Goal: Transaction & Acquisition: Obtain resource

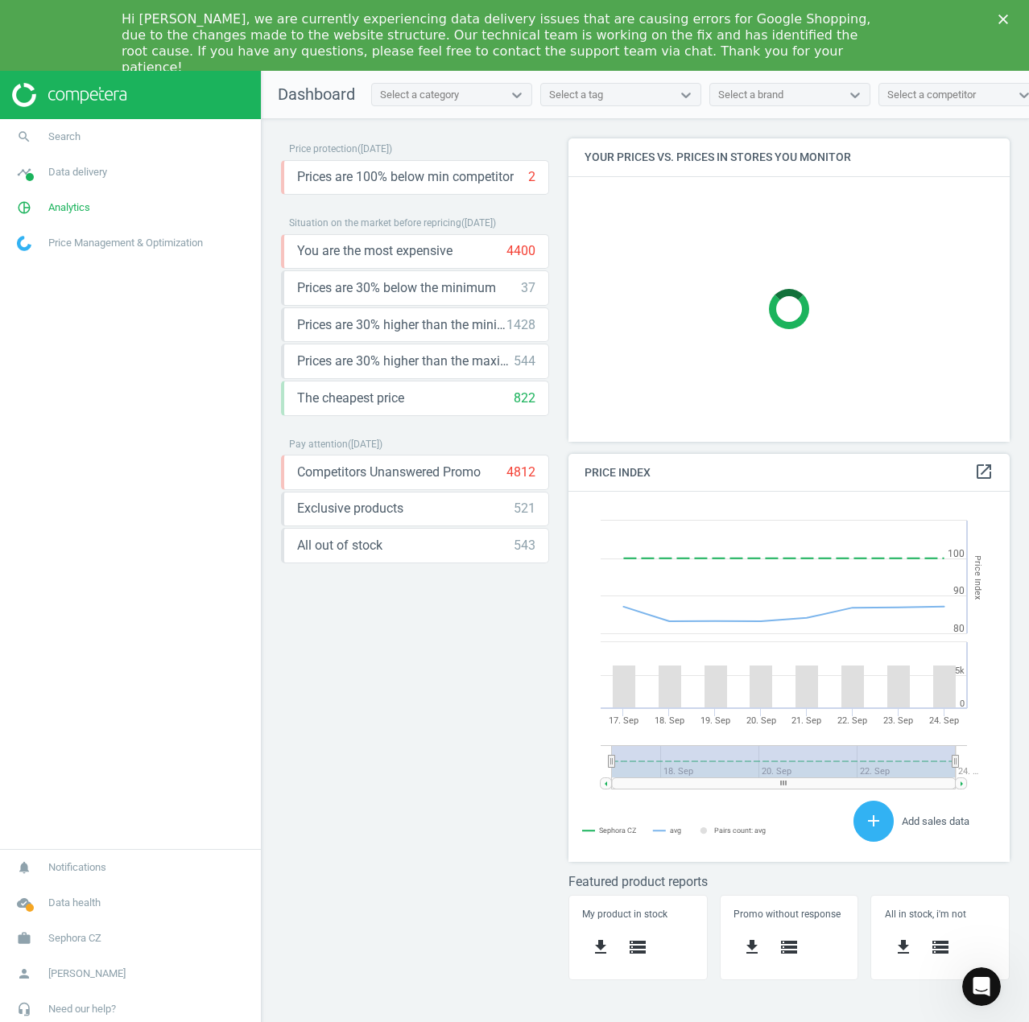
scroll to position [395, 466]
click at [1001, 18] on polygon "Close" at bounding box center [1003, 19] width 10 height 10
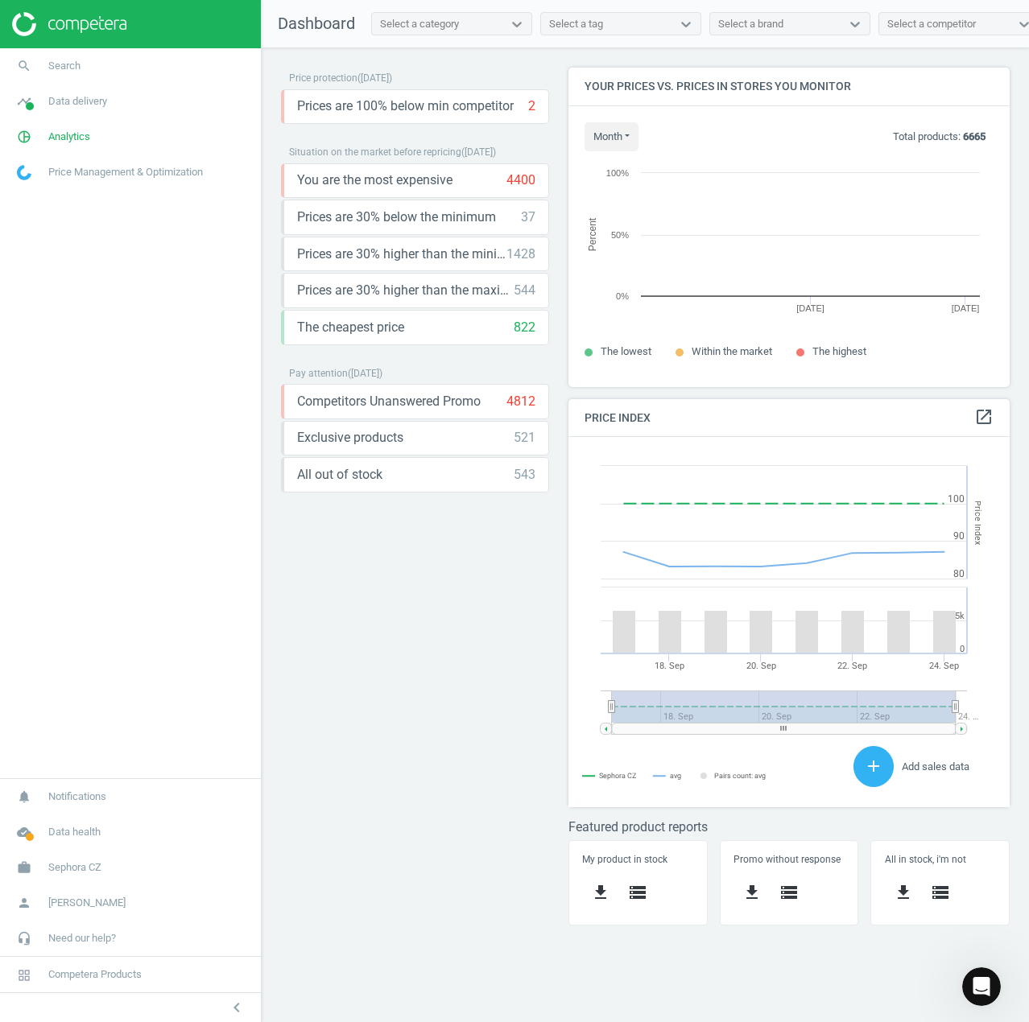
scroll to position [344, 466]
click at [87, 107] on span "Data delivery" at bounding box center [77, 101] width 59 height 14
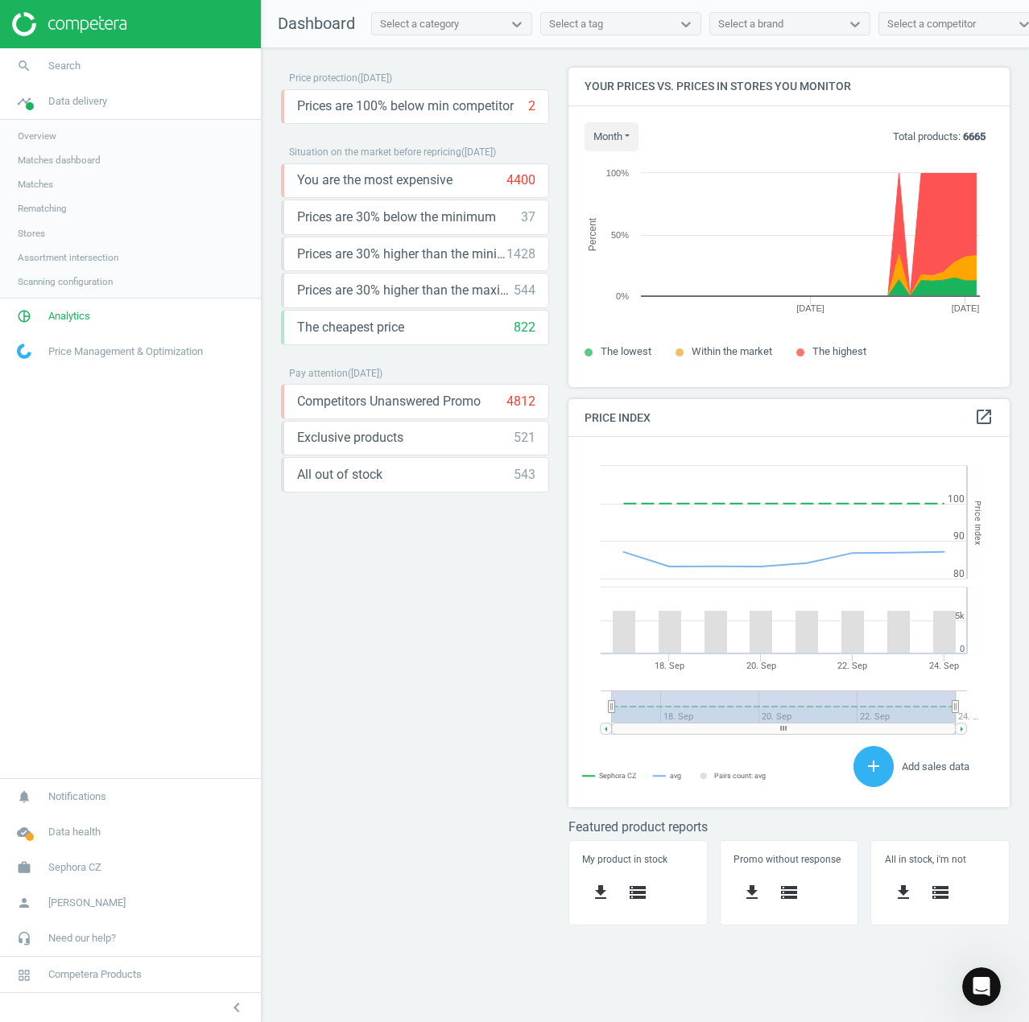
click at [32, 130] on span "Overview" at bounding box center [37, 136] width 39 height 13
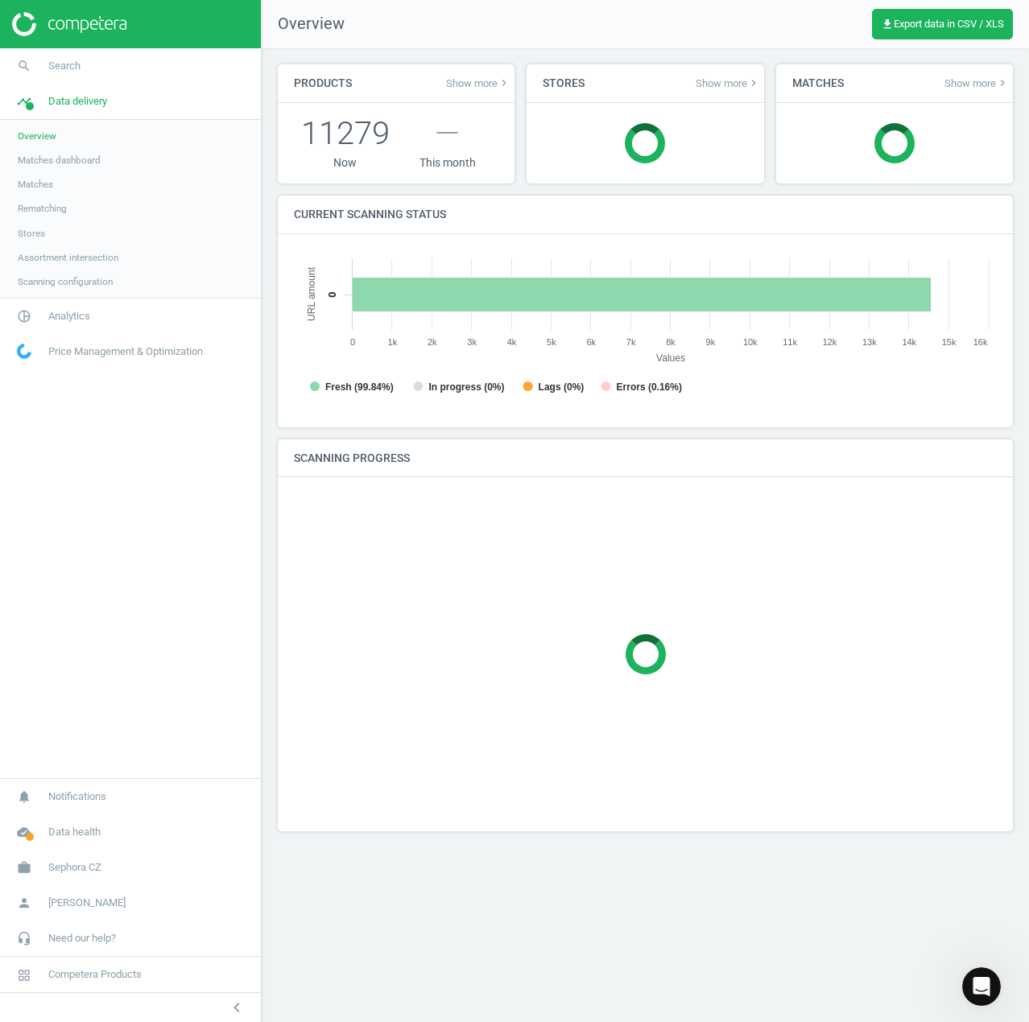
scroll to position [347, 728]
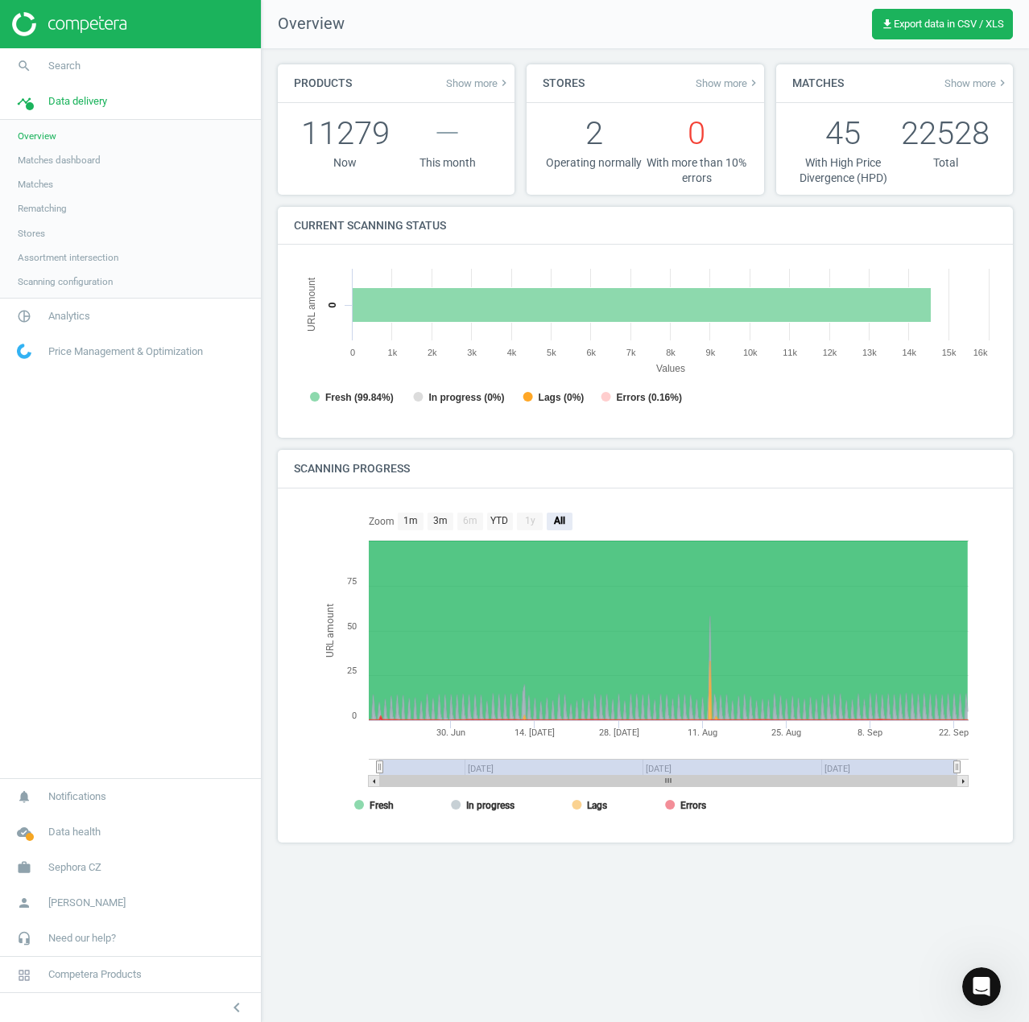
click at [39, 180] on span "Matches" at bounding box center [35, 184] width 35 height 13
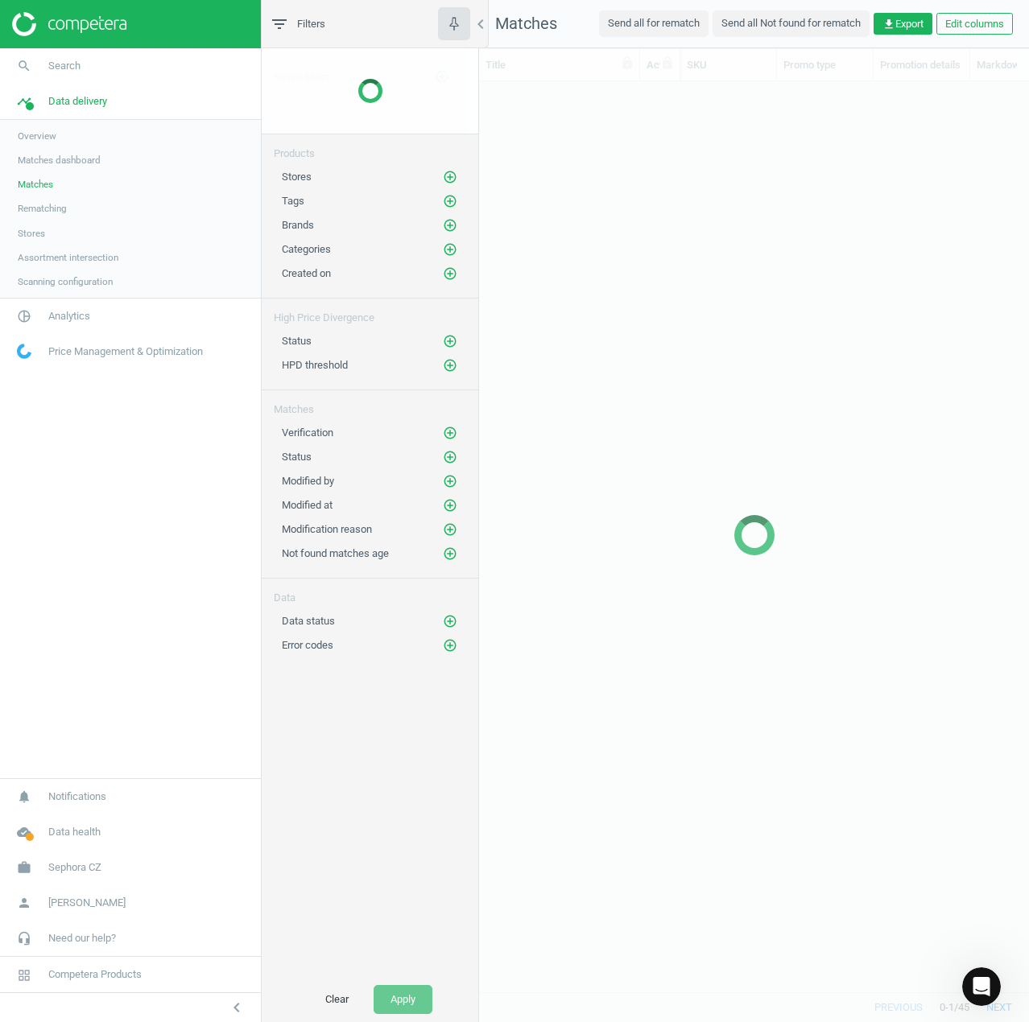
scroll to position [886, 538]
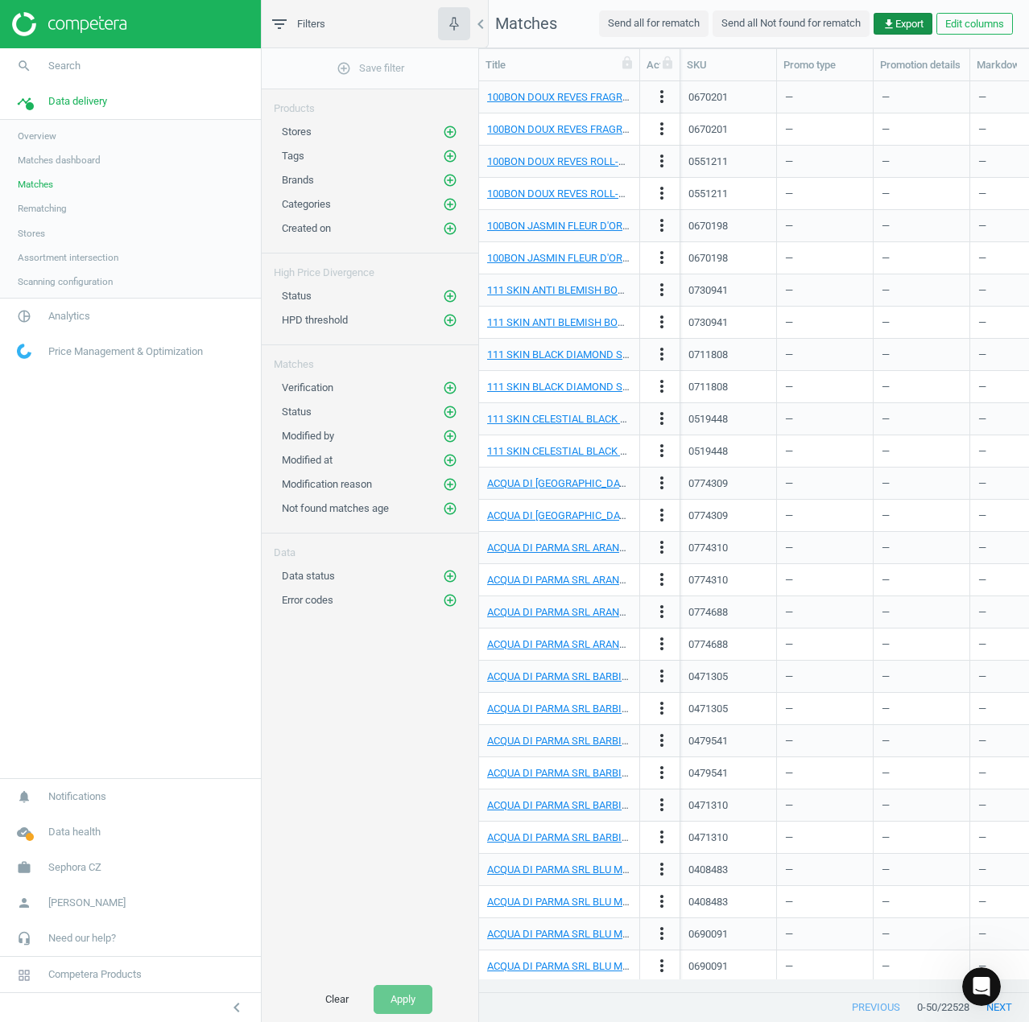
click at [910, 23] on span "get_app Export" at bounding box center [902, 24] width 41 height 14
click at [557, 16] on nav "Matches Send all for rematch Send all Not found for rematch get_app Export Edit…" at bounding box center [754, 24] width 550 height 48
click at [42, 140] on span "Overview" at bounding box center [37, 136] width 39 height 13
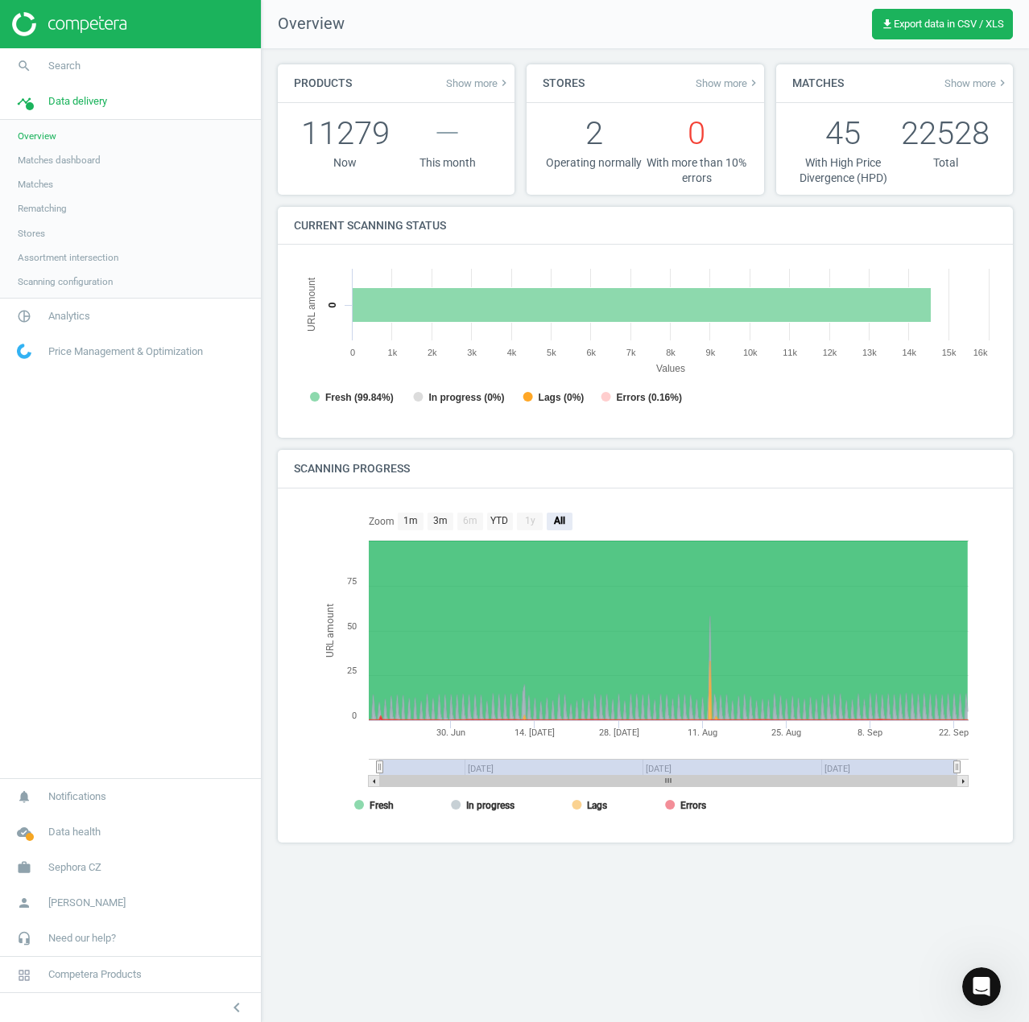
scroll to position [347, 728]
click at [968, 19] on span "get_app Export data in CSV / XLS" at bounding box center [942, 24] width 123 height 13
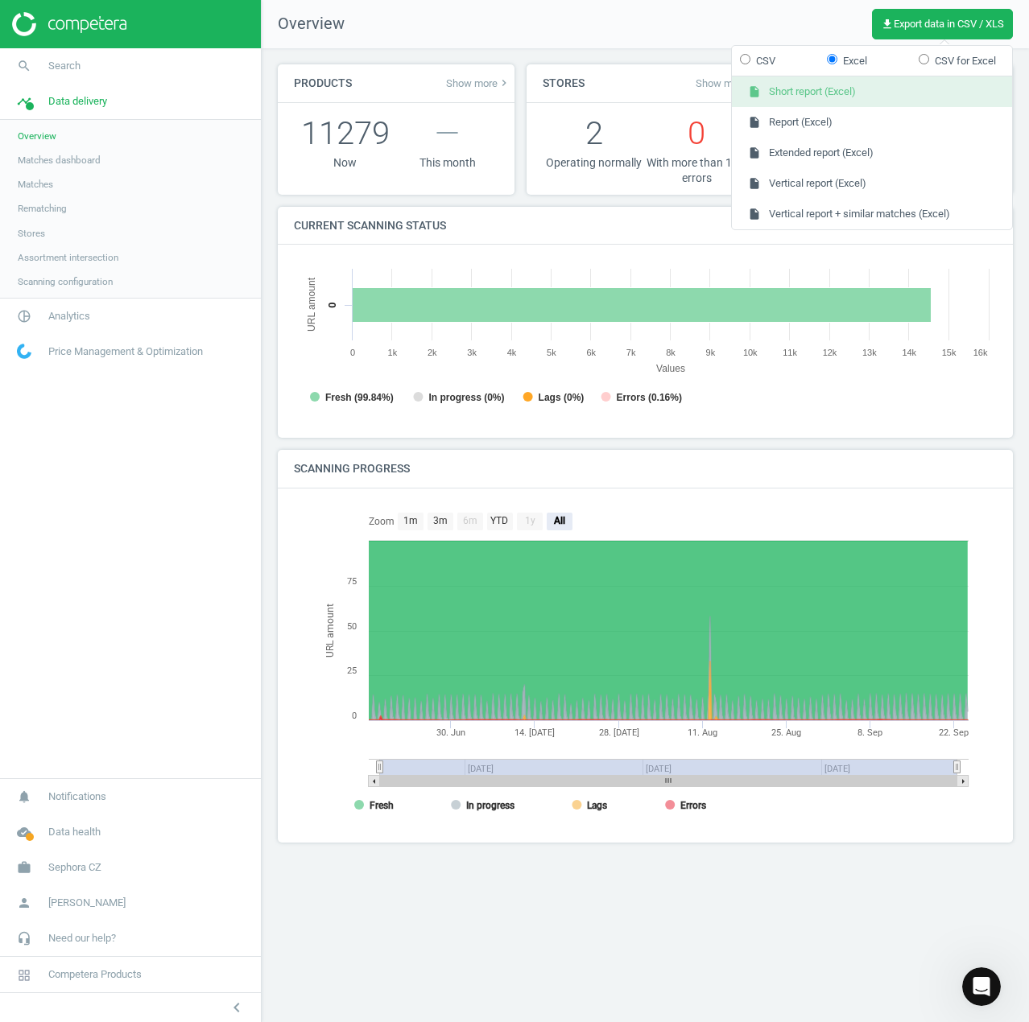
click at [864, 89] on button "insert_drive_file Short report (Excel)" at bounding box center [872, 91] width 280 height 31
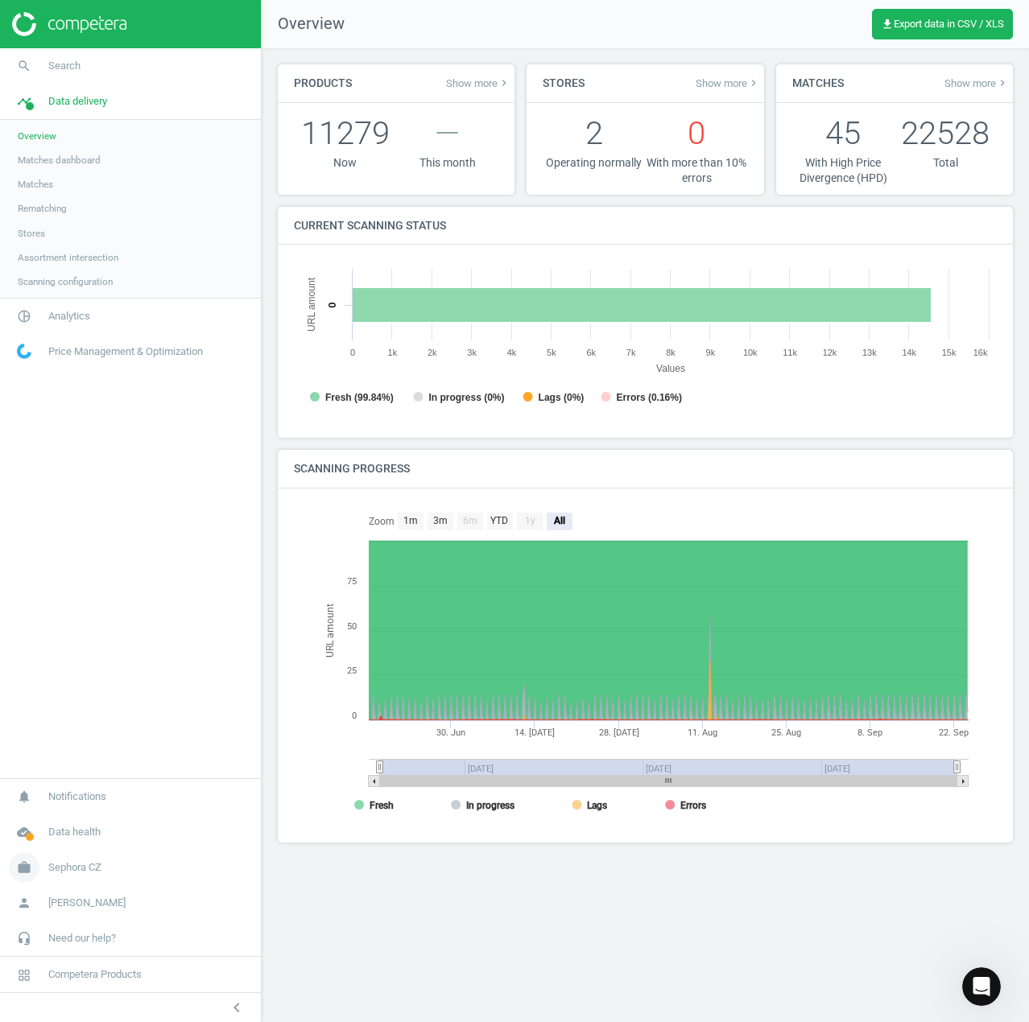
click at [76, 869] on span "Sephora CZ" at bounding box center [74, 868] width 53 height 14
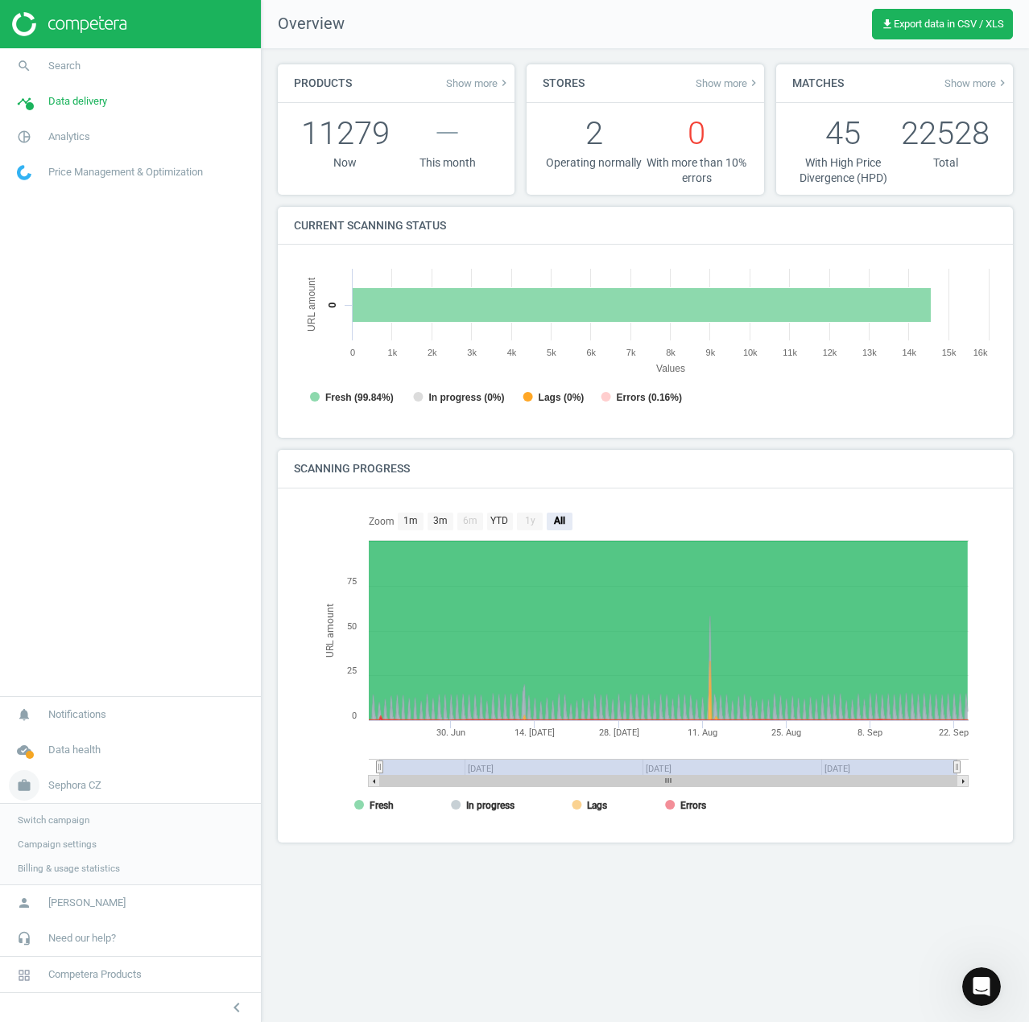
click at [98, 782] on span "Sephora CZ" at bounding box center [74, 785] width 53 height 14
click at [96, 861] on span "Sephora CZ" at bounding box center [74, 868] width 53 height 14
click at [69, 825] on span "Switch campaign" at bounding box center [54, 820] width 72 height 13
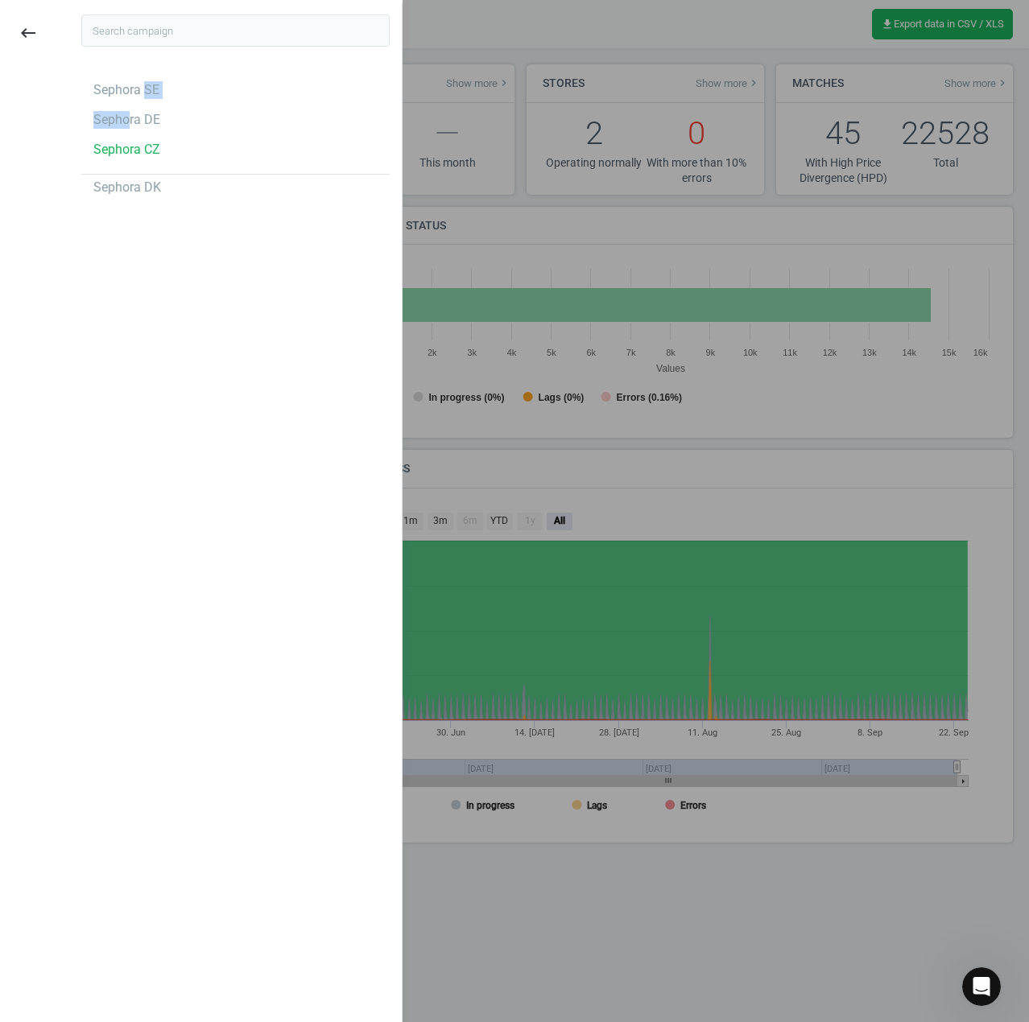
drag, startPoint x: 125, startPoint y: 109, endPoint x: 140, endPoint y: 76, distance: 37.1
click at [140, 76] on div "Sephora SE Sephora DE Sephora CZ Sephora DK" at bounding box center [235, 138] width 332 height 139
click at [140, 78] on div "Sephora SE" at bounding box center [235, 90] width 308 height 26
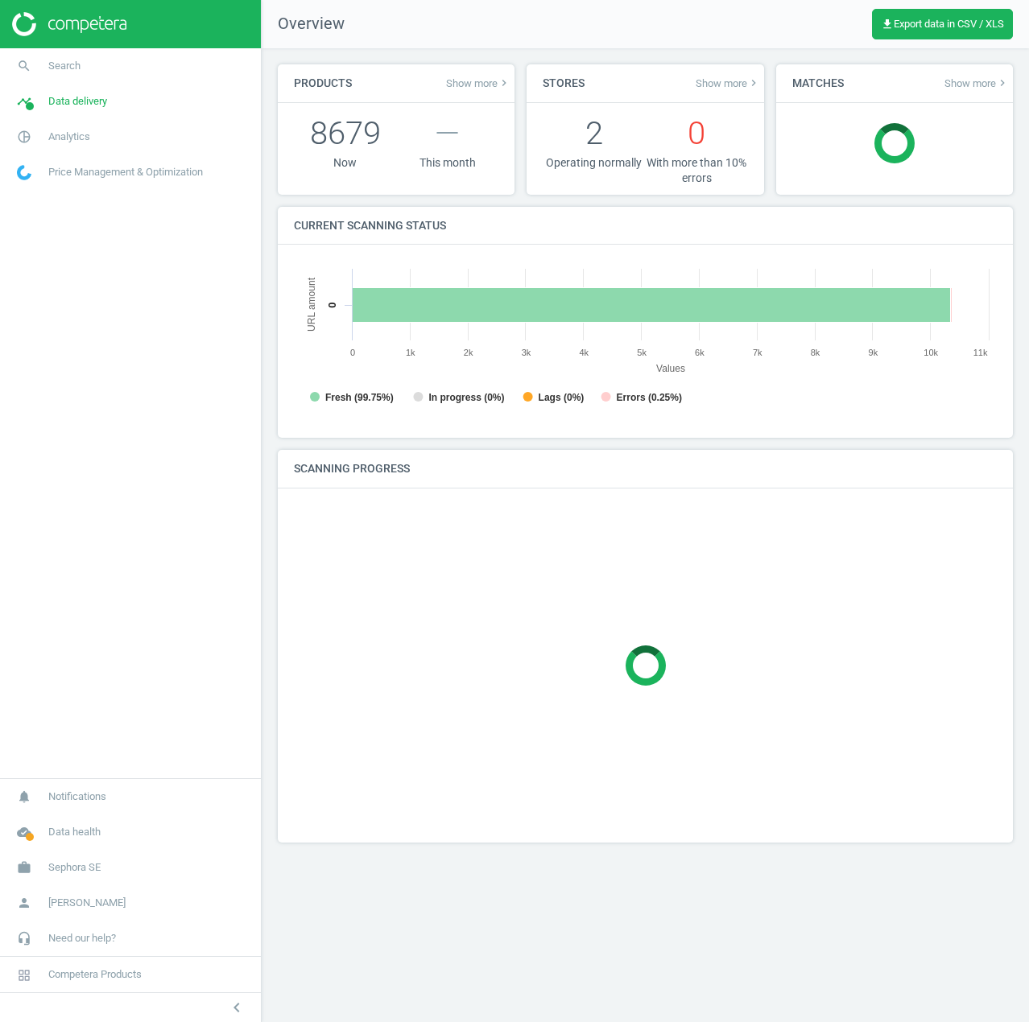
scroll to position [347, 728]
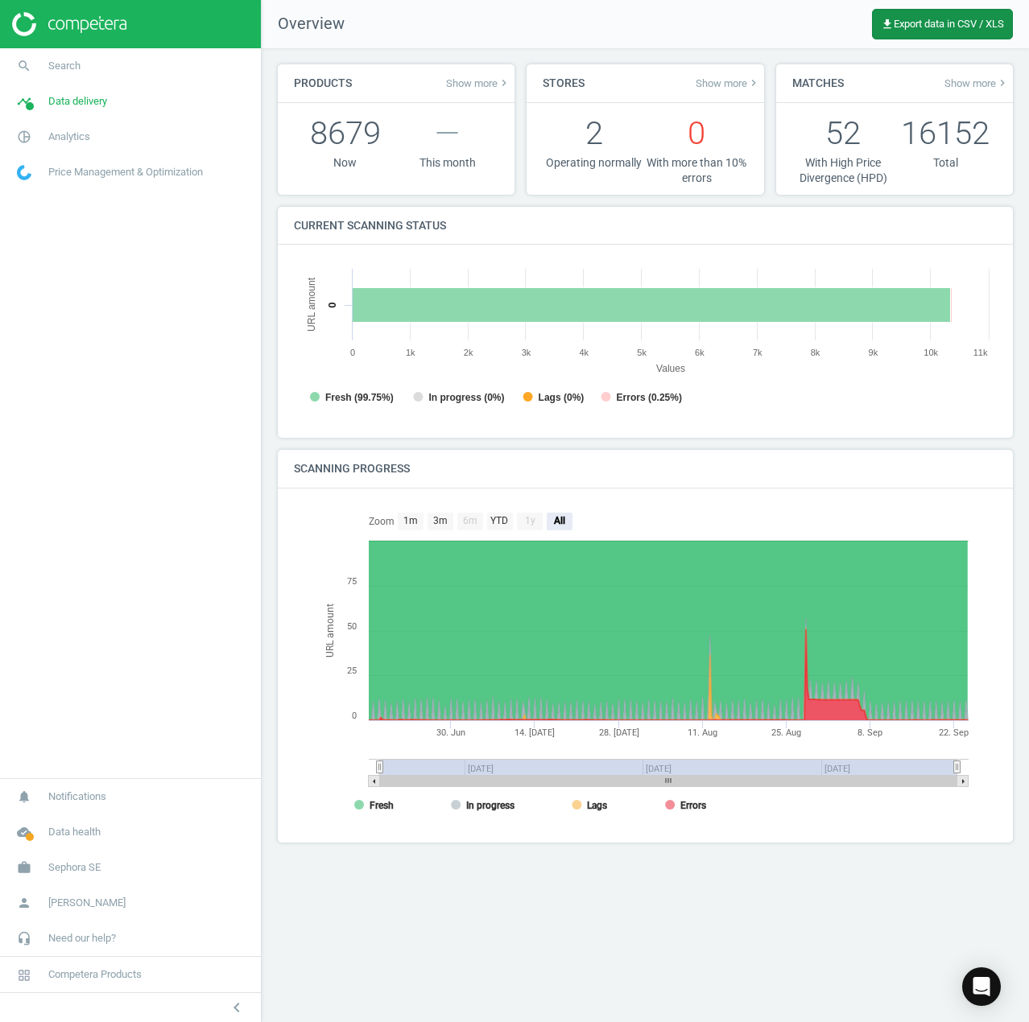
click at [948, 23] on span "get_app Export data in CSV / XLS" at bounding box center [942, 24] width 123 height 13
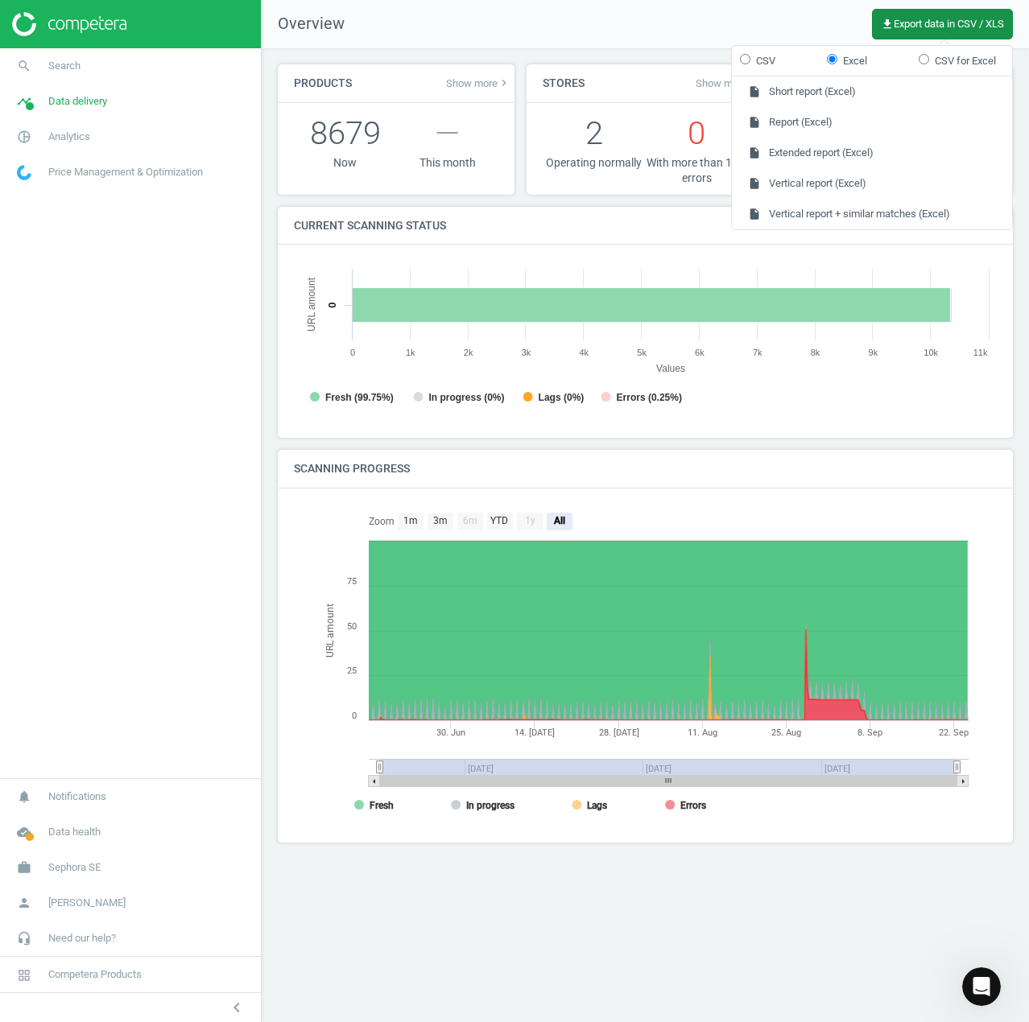
scroll to position [0, 0]
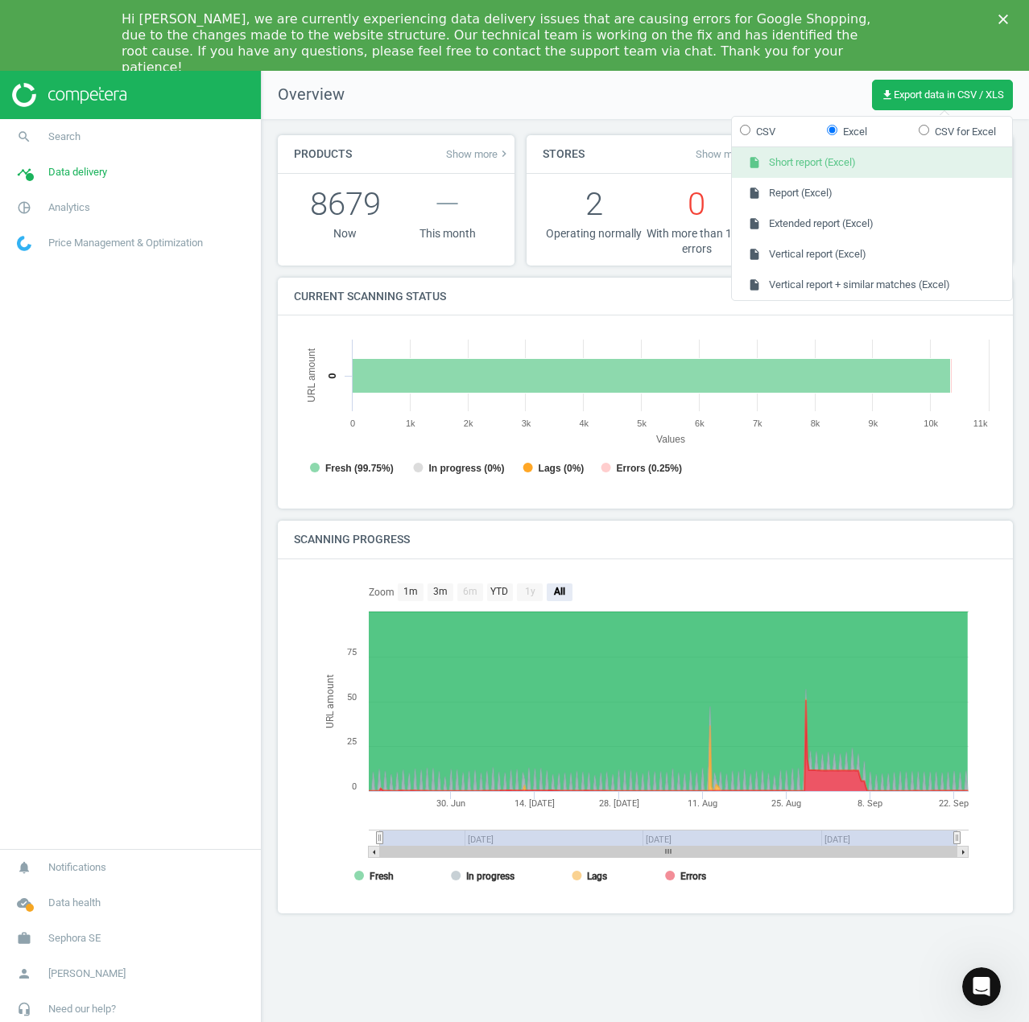
click at [836, 167] on button "insert_drive_file Short report (Excel)" at bounding box center [872, 162] width 280 height 31
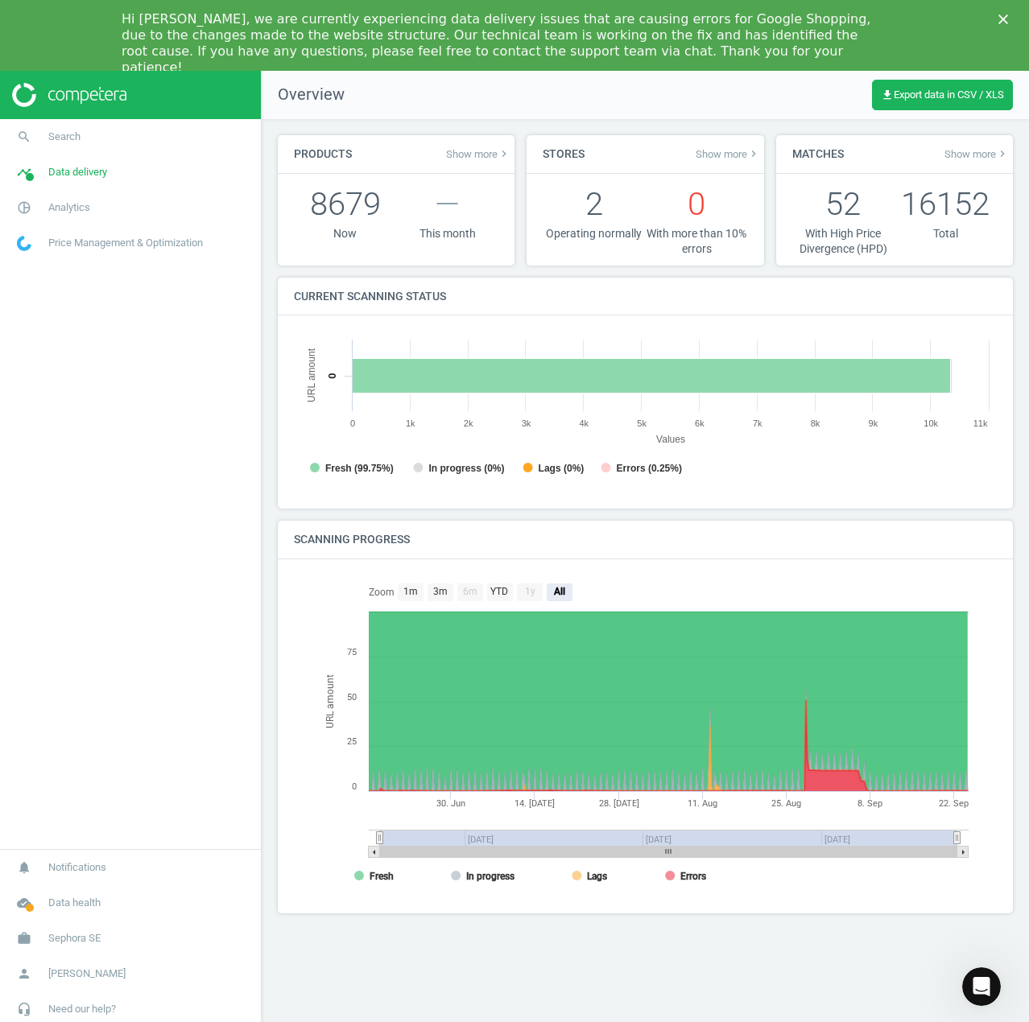
click at [70, 456] on nav "search Search timeline Data delivery Overview Matches dashboard Matches Rematch…" at bounding box center [130, 484] width 261 height 730
click at [732, 75] on nav "Overview get_app Export data in CSV / XLS" at bounding box center [645, 95] width 767 height 48
